Goal: Complete application form

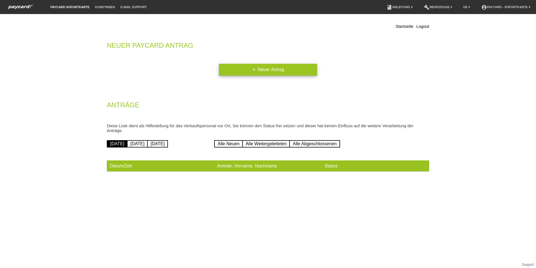
click at [299, 68] on link "add Neuer Antrag" at bounding box center [268, 70] width 98 height 12
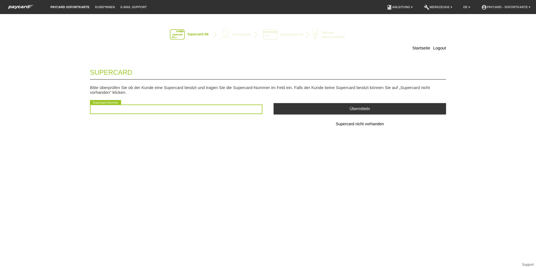
click at [112, 111] on input "text" at bounding box center [176, 109] width 172 height 10
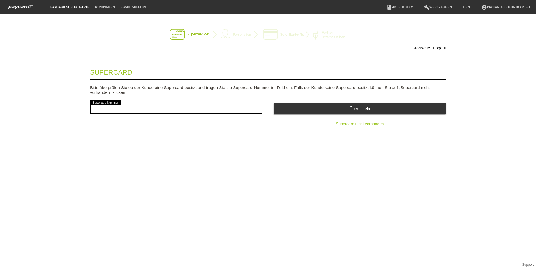
click at [371, 123] on span "Supercard nicht vorhanden" at bounding box center [360, 123] width 48 height 4
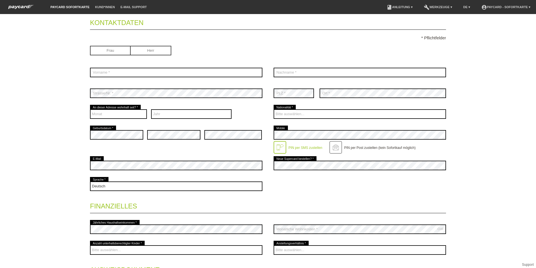
scroll to position [56, 0]
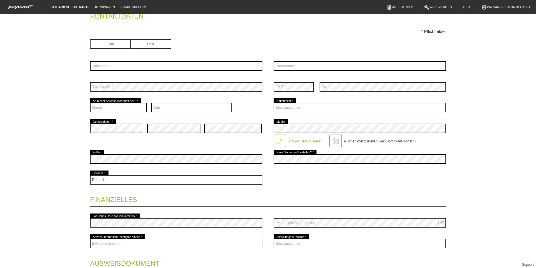
click at [100, 44] on input "radio" at bounding box center [110, 43] width 41 height 8
radio input "true"
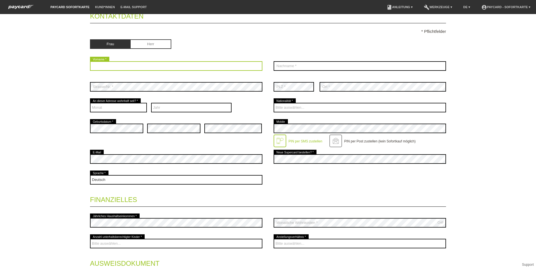
click at [116, 67] on input "text" at bounding box center [176, 66] width 172 height 10
type input "Hakimah"
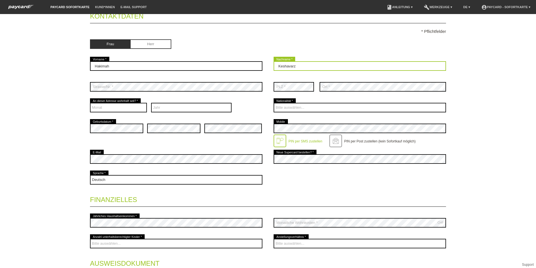
type input "Keshavarz"
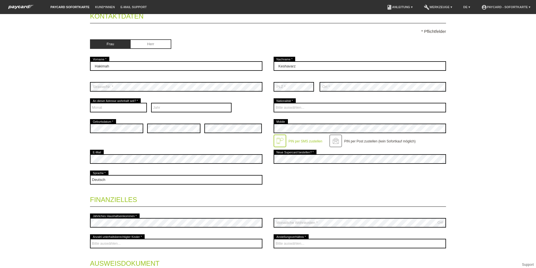
drag, startPoint x: 105, startPoint y: 81, endPoint x: 47, endPoint y: 55, distance: 64.4
click at [40, 58] on div "Startseite Logout Kontaktdaten * Pflichtfelder Frau Herr 01" at bounding box center [268, 140] width 536 height 253
click at [124, 104] on select "Monat 01 02 03 04 05 06 07 08 09 10 11 12" at bounding box center [118, 108] width 57 height 10
click at [123, 104] on select "Monat 01 02 03 04 05 06 07 08 09 10 11 12" at bounding box center [118, 108] width 57 height 10
click at [183, 98] on div "Jahr 2025 2024 2023 2022 2021 2020 2019 2018 2017 2016 2015 2014 2013" at bounding box center [191, 107] width 81 height 21
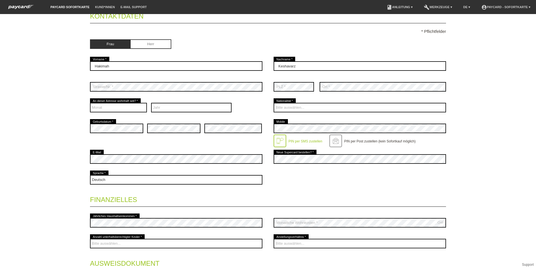
scroll to position [84, 0]
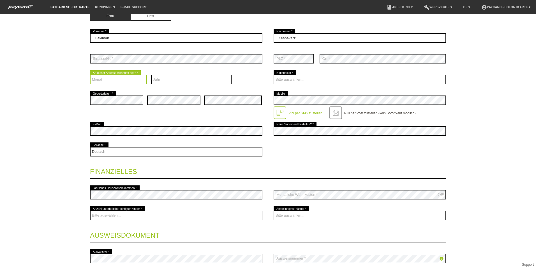
click at [136, 79] on select "Monat 01 02 03 04 05 06 07 08 09 10 11 12" at bounding box center [118, 80] width 57 height 10
select select "05"
click at [90, 75] on select "Monat 01 02 03 04 05 06 07 08 09 10 11 12" at bounding box center [118, 80] width 57 height 10
click at [172, 75] on select "Jahr 2025 2024 2023 2022 2021 2020 2019 2018 2017 2016" at bounding box center [191, 80] width 81 height 10
select select "2024"
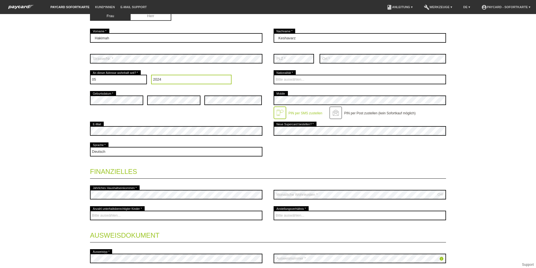
click at [151, 75] on select "Jahr 2025 2024 2023 2022 2021 2020 2019 2018 2017 2016" at bounding box center [191, 80] width 81 height 10
click at [276, 142] on div at bounding box center [360, 143] width 172 height 4
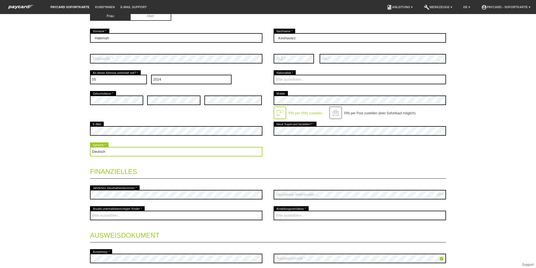
click at [169, 147] on select "Deutsch Français Italiano English" at bounding box center [176, 152] width 172 height 10
click at [90, 147] on select "Deutsch Français Italiano English" at bounding box center [176, 152] width 172 height 10
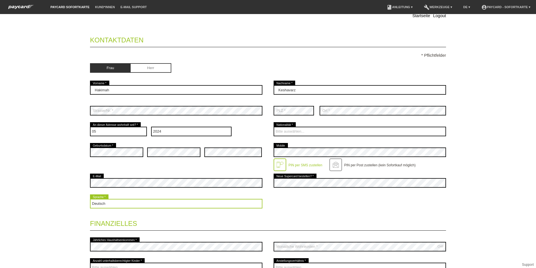
scroll to position [28, 0]
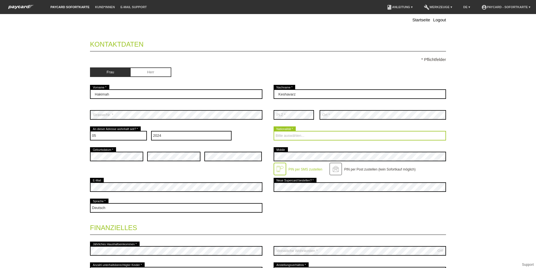
drag, startPoint x: 300, startPoint y: 135, endPoint x: 305, endPoint y: 134, distance: 5.2
click at [300, 135] on select "Bitte auswählen... Schweiz Deutschland Liechtenstein Österreich ------------ Af…" at bounding box center [360, 136] width 172 height 10
select select "IR"
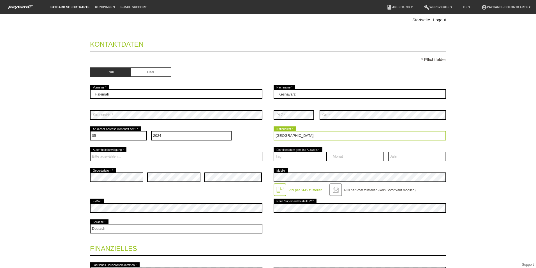
scroll to position [56, 0]
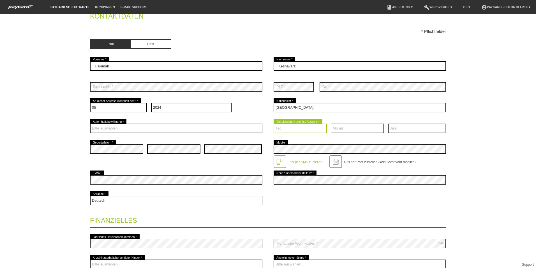
click at [308, 126] on select "Tag 01 02 03 04 05 06 07 08 09 10 11 12 13 14 15 16 17" at bounding box center [300, 128] width 53 height 10
click at [476, 75] on div "Startseite Logout Kontaktdaten * Pflichtfelder Frau Herr 01" at bounding box center [268, 140] width 536 height 253
click at [301, 127] on select "Tag 01 02 03 04 05 06 07 08 09 10 11 12 13 14 15 16 17" at bounding box center [300, 128] width 53 height 10
select select "22"
click at [274, 123] on select "Tag 01 02 03 04 05 06 07 08 09 10 11 12 13 14 15 16 17" at bounding box center [300, 128] width 53 height 10
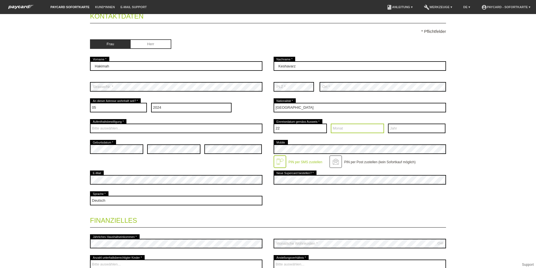
click at [354, 131] on select "Monat 01 02 03 04 05 06 07 08 09 10 11 12" at bounding box center [357, 128] width 53 height 10
select select "08"
click at [331, 123] on select "Monat 01 02 03 04 05 06 07 08 09 10 11 12" at bounding box center [357, 128] width 53 height 10
click at [413, 127] on select "Jahr 2025 2024 2023 2022 2021 2020 2019 2018 2017 2016" at bounding box center [416, 128] width 57 height 10
select select "2020"
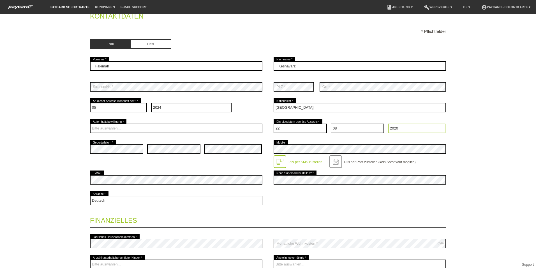
click at [388, 123] on select "Jahr 2025 2024 2023 2022 2021 2020 2019 2018 2017 2016" at bounding box center [416, 128] width 57 height 10
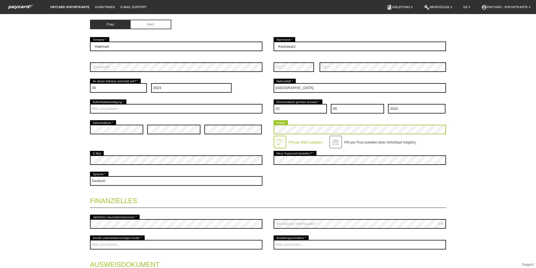
scroll to position [84, 0]
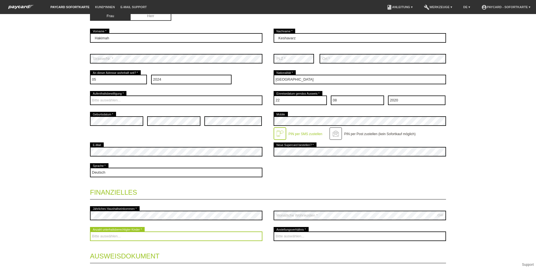
click at [110, 232] on select "Bitte auswählen... 0 1 2 3 4 5 6 7 8 9" at bounding box center [176, 236] width 172 height 10
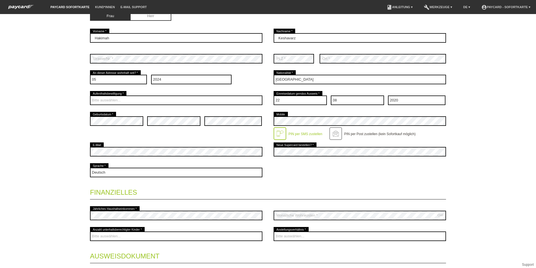
click at [41, 198] on div "Startseite Logout Kontaktdaten * Pflichtfelder Frau Herr 01" at bounding box center [268, 140] width 536 height 253
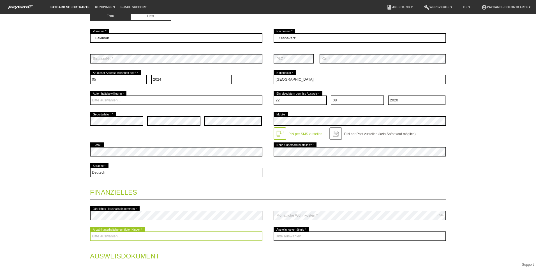
click at [141, 234] on select "Bitte auswählen... 0 1 2 3 4 5 6 7 8 9" at bounding box center [176, 236] width 172 height 10
select select "1"
click at [90, 231] on select "Bitte auswählen... 0 1 2 3 4 5 6 7 8 9" at bounding box center [176, 236] width 172 height 10
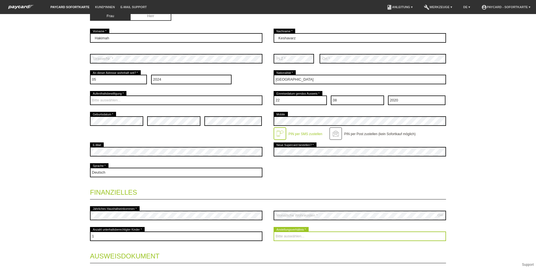
click at [320, 234] on select "Bitte auswählen... Unbefristet Befristet Lehrling/Student Pensioniert Nicht arb…" at bounding box center [360, 236] width 172 height 10
select select "UNLIMITED"
click at [274, 231] on select "Bitte auswählen... Unbefristet Befristet Lehrling/Student Pensioniert Nicht arb…" at bounding box center [360, 236] width 172 height 10
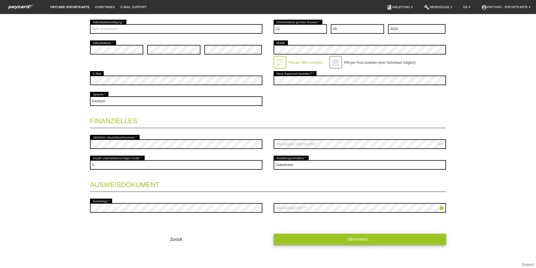
click at [347, 238] on link "Übermitteln ..." at bounding box center [360, 238] width 172 height 11
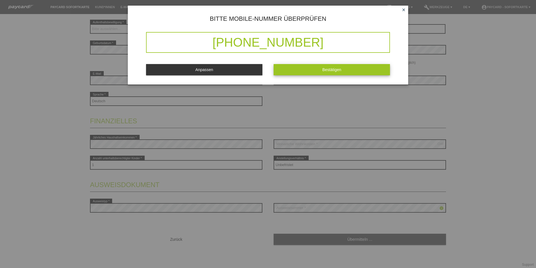
click at [344, 70] on button "Bestätigen" at bounding box center [332, 69] width 116 height 11
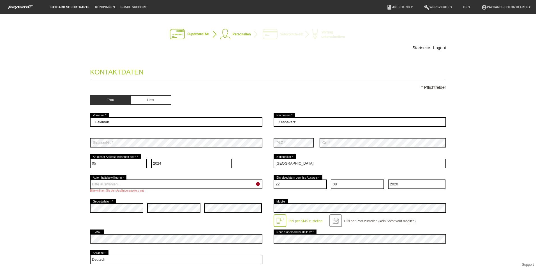
scroll to position [0, 0]
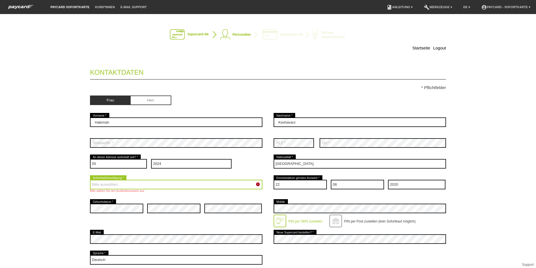
click at [117, 181] on select "Bitte auswählen... C B B - Flüchtlingsstatus Andere" at bounding box center [176, 184] width 172 height 10
select select "B"
click at [90, 179] on select "Bitte auswählen... C B B - Flüchtlingsstatus Andere" at bounding box center [176, 184] width 172 height 10
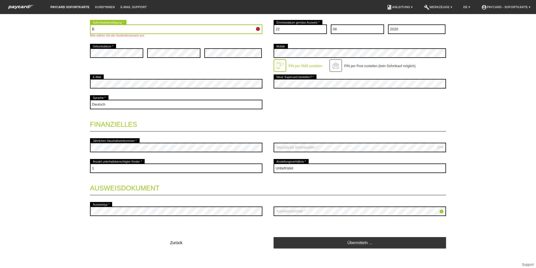
scroll to position [158, 0]
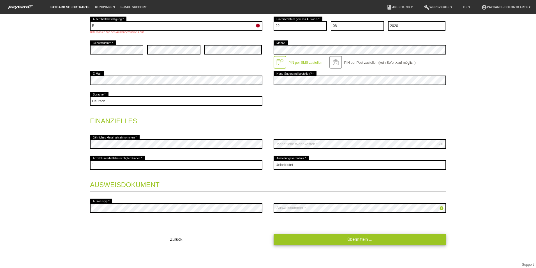
click at [383, 239] on link "Übermitteln ..." at bounding box center [360, 238] width 172 height 11
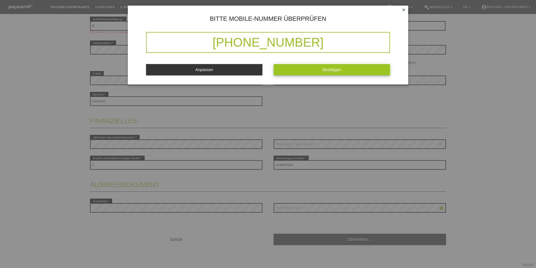
click at [356, 70] on button "Bestätigen" at bounding box center [332, 69] width 116 height 11
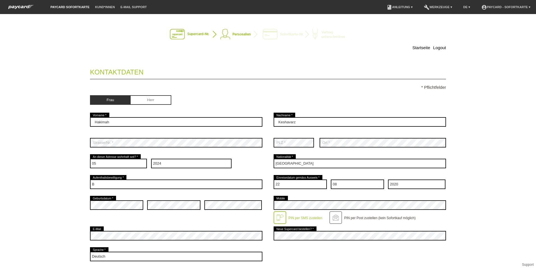
scroll to position [0, 0]
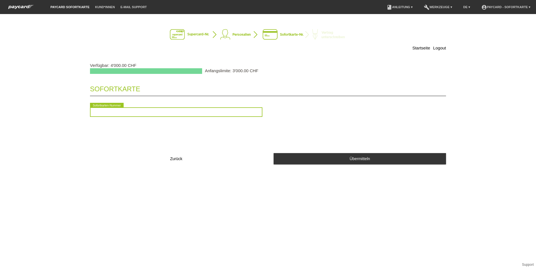
click at [196, 112] on input "text" at bounding box center [176, 112] width 172 height 10
drag, startPoint x: 169, startPoint y: 109, endPoint x: 88, endPoint y: 112, distance: 81.7
click at [88, 112] on div "Startseite Logout Verfügbar: 4'000.00 CHF Anfangslimite: 3'000.00 CHF [GEOGRAPH…" at bounding box center [268, 95] width 393 height 150
type input "9"
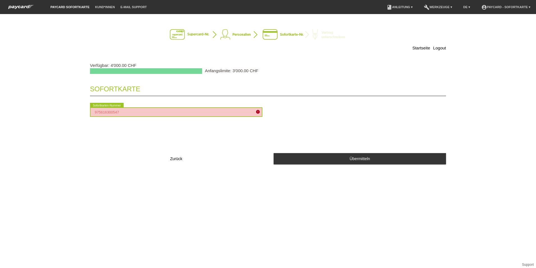
type input "9756163005476"
drag, startPoint x: 132, startPoint y: 111, endPoint x: 64, endPoint y: 106, distance: 68.6
click at [64, 106] on div "Startseite Logout Verfügbar: 4'000.00 CHF Anfangslimite: 3'000.00 CHF [GEOGRAPH…" at bounding box center [268, 140] width 536 height 253
drag, startPoint x: 316, startPoint y: 112, endPoint x: 323, endPoint y: 119, distance: 8.9
click at [317, 112] on div "2090919229153 error Sofortkarten-Nummer" at bounding box center [268, 112] width 356 height 21
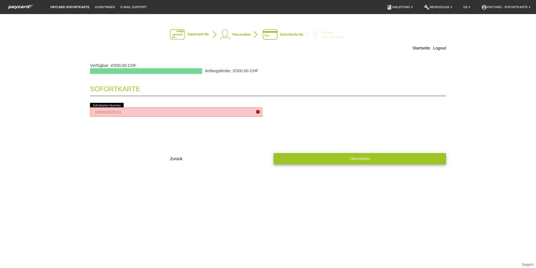
click at [374, 159] on button "Übermitteln" at bounding box center [360, 158] width 172 height 11
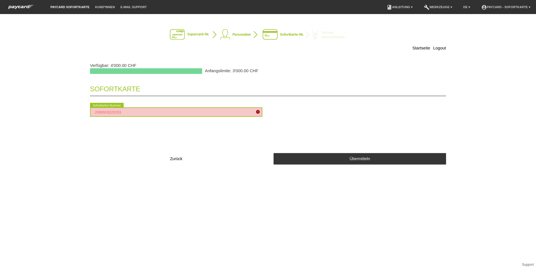
drag, startPoint x: 133, startPoint y: 113, endPoint x: 0, endPoint y: 102, distance: 133.3
click at [0, 14] on html "paycard Sofortkarte Kund*innen E-Mail Support menu account_circle paycard - Sof…" at bounding box center [268, 7] width 536 height 14
type input "2090151218919"
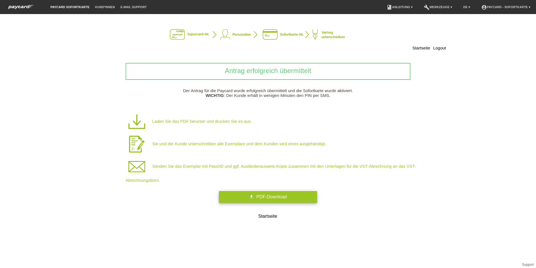
click at [295, 194] on link "get_app PDF-Download" at bounding box center [268, 197] width 98 height 12
